Goal: Task Accomplishment & Management: Complete application form

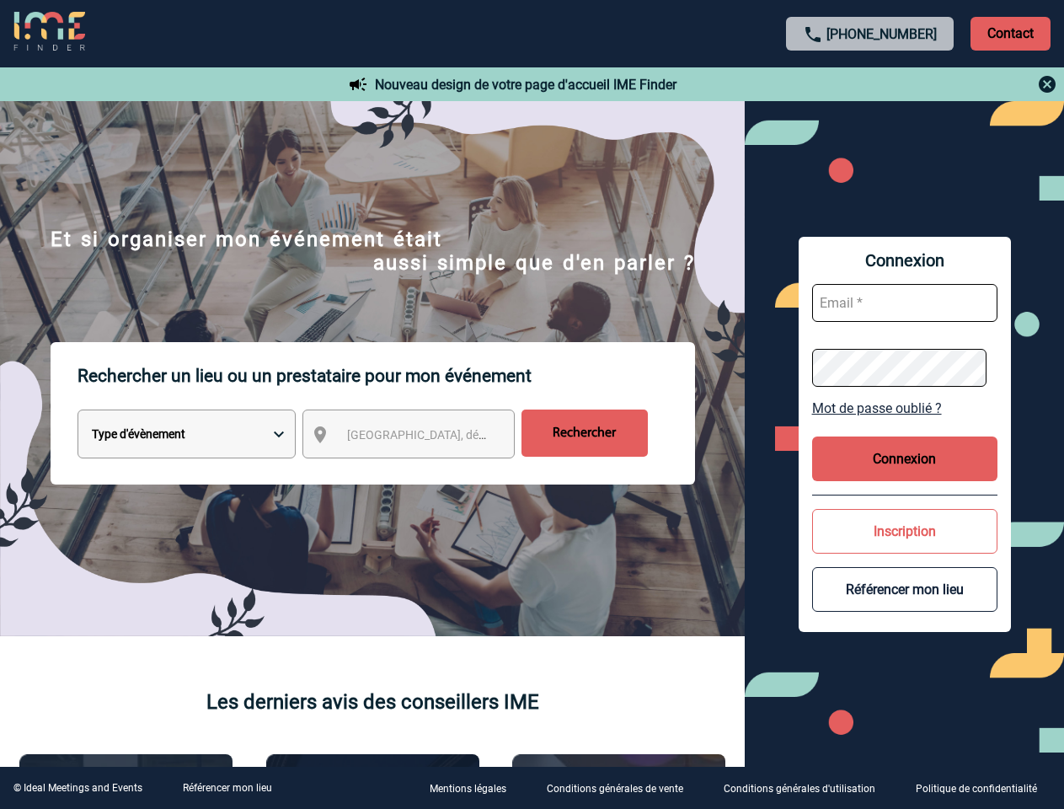
click at [532, 404] on p "Rechercher un lieu ou un prestataire pour mon événement" at bounding box center [387, 375] width 618 height 67
click at [1010, 33] on p "Contact" at bounding box center [1011, 34] width 80 height 34
click at [870, 84] on div at bounding box center [870, 84] width 375 height 20
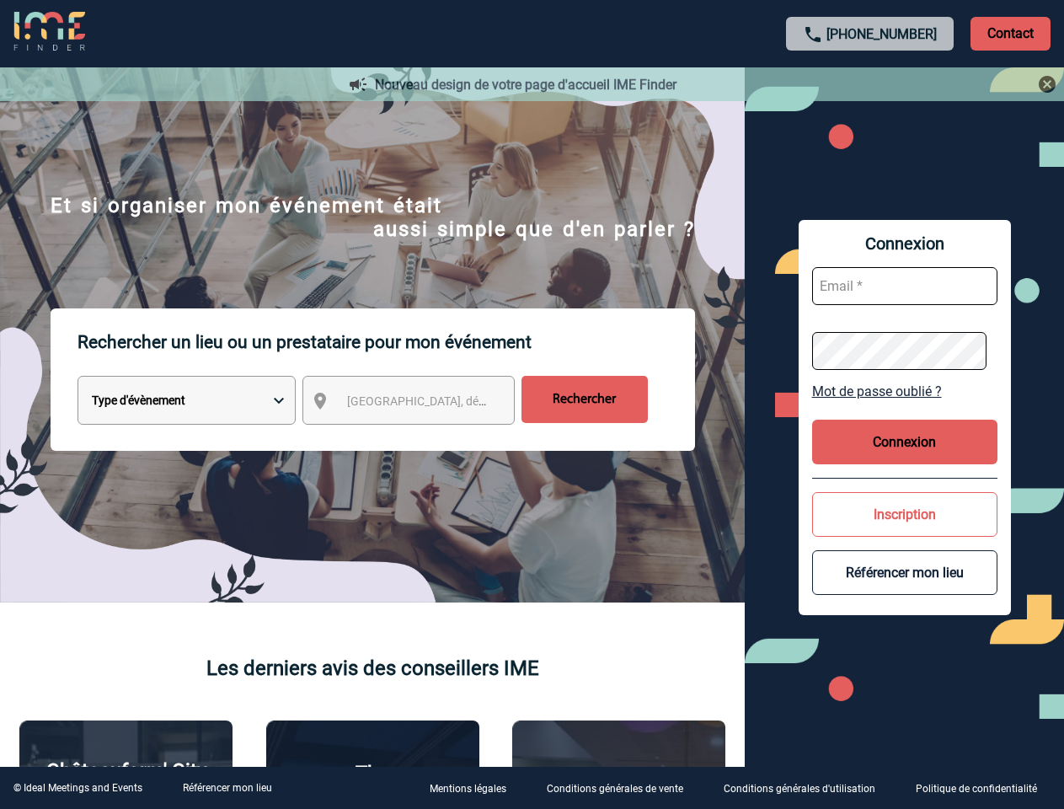
click at [424, 437] on div at bounding box center [526, 400] width 1053 height 800
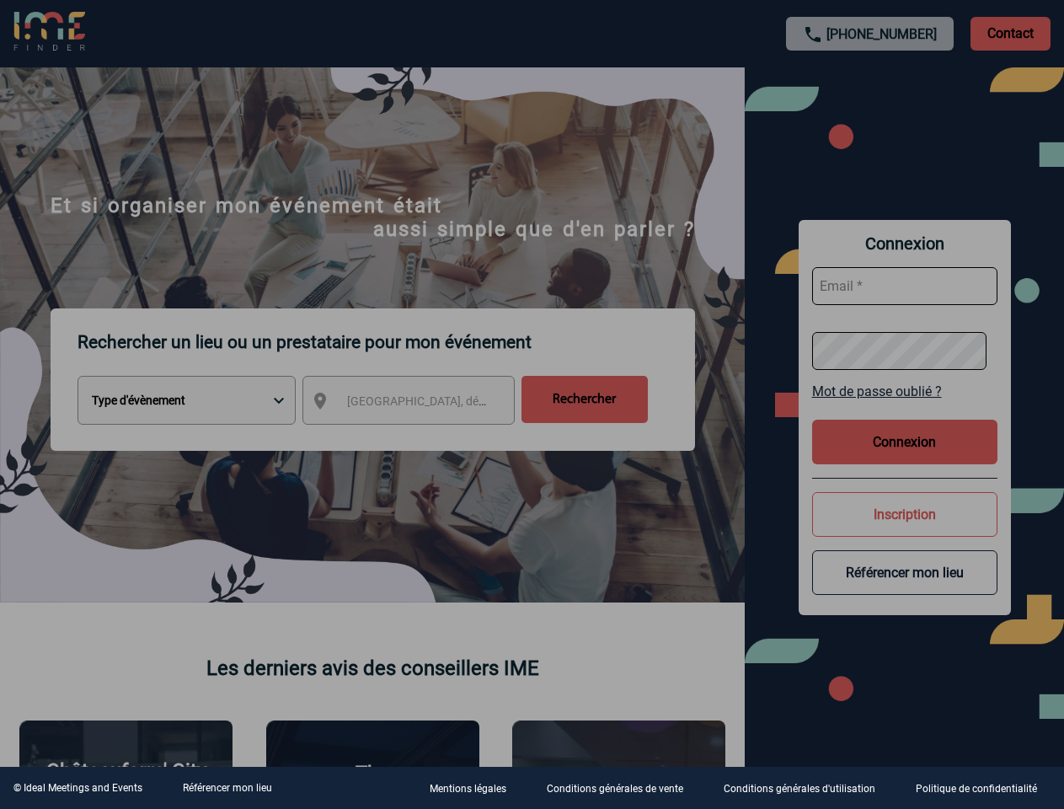
click at [905, 408] on div at bounding box center [532, 404] width 1064 height 809
click at [905, 458] on div at bounding box center [532, 404] width 1064 height 809
click at [905, 531] on div at bounding box center [532, 404] width 1064 height 809
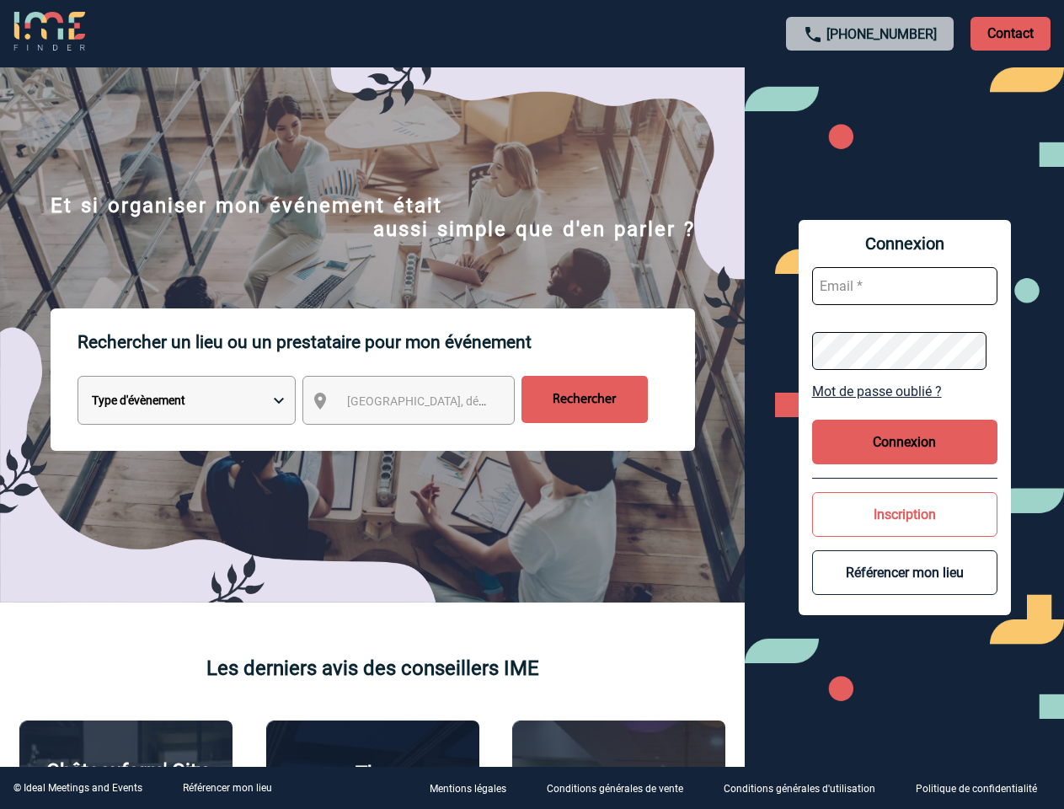
click at [905, 589] on button "Référencer mon lieu" at bounding box center [904, 572] width 185 height 45
click at [227, 788] on link "Référencer mon lieu" at bounding box center [227, 788] width 89 height 12
